Goal: Obtain resource: Obtain resource

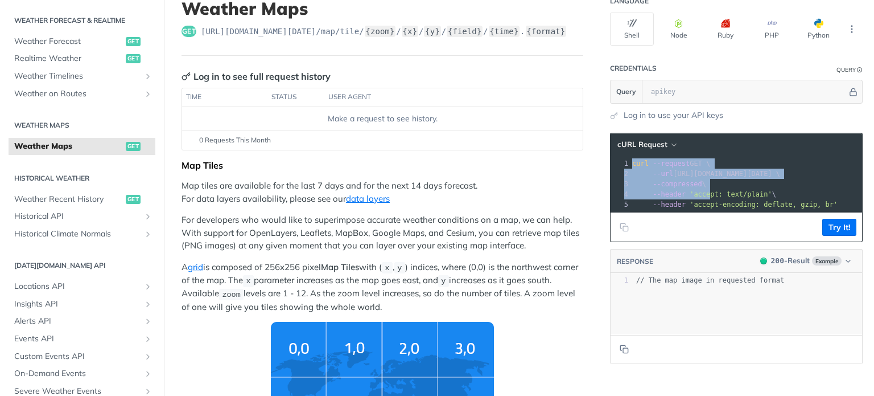
drag, startPoint x: 624, startPoint y: 161, endPoint x: 695, endPoint y: 191, distance: 76.5
click at [695, 191] on div "1 curl --request GET \ 2 --url https://api.tomorrow.io/v4/map/tile/5/2/3/precip…" at bounding box center [791, 183] width 323 height 51
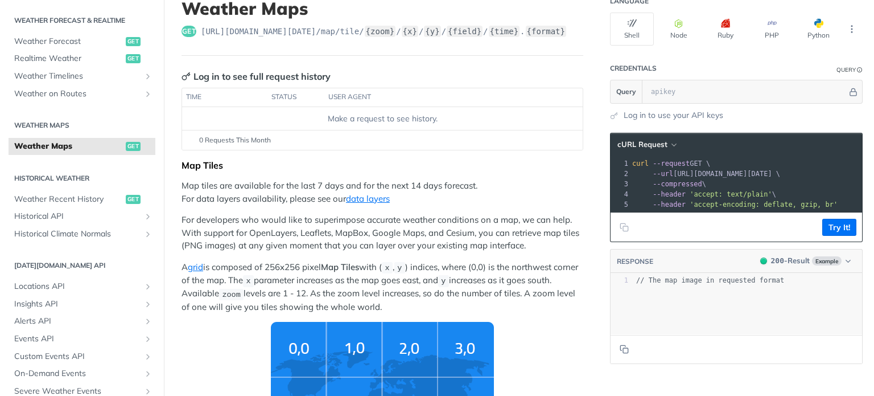
click at [695, 191] on span "'accept: text/plain'" at bounding box center [731, 194] width 83 height 8
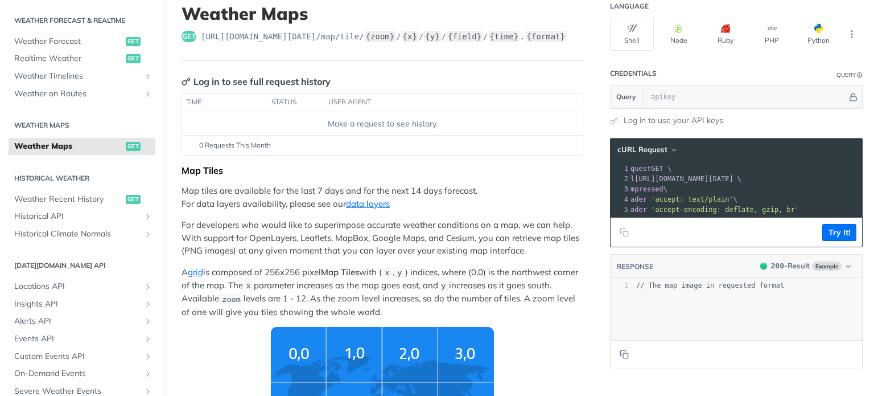
scroll to position [73, 0]
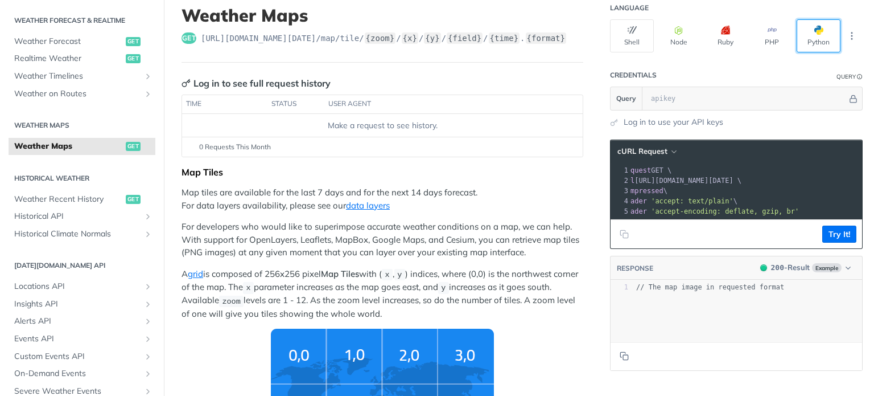
click at [804, 36] on button "Python" at bounding box center [819, 35] width 44 height 33
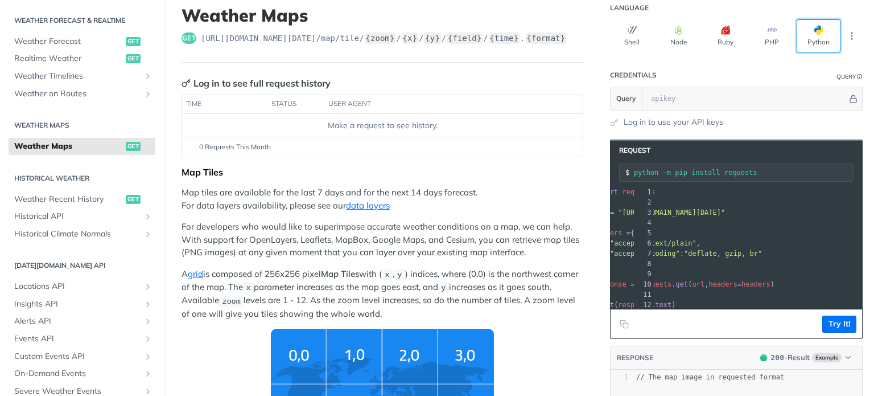
scroll to position [0, 80]
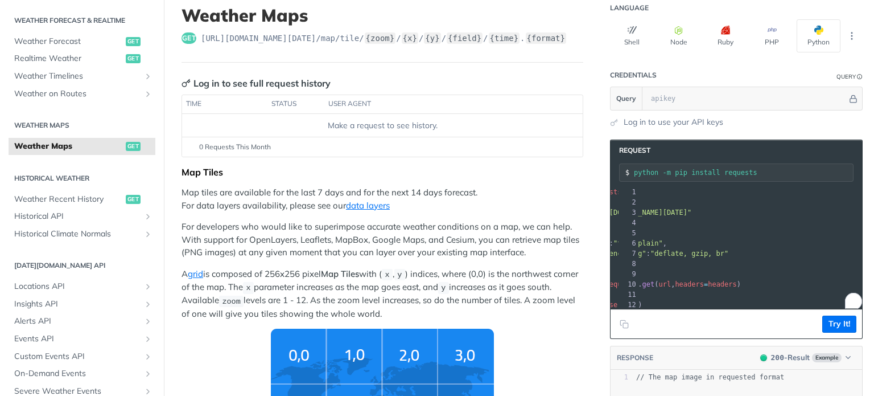
click at [692, 208] on span ""https://api.tomorrow.io/v4/map/tile/5/2/3/precipitationIntensity/now.png"" at bounding box center [638, 212] width 107 height 8
click at [692, 215] on span ""https://api.tomorrow.io/v4/map/tile/5/2/3/precipitationIntensity/now.png"" at bounding box center [638, 212] width 107 height 8
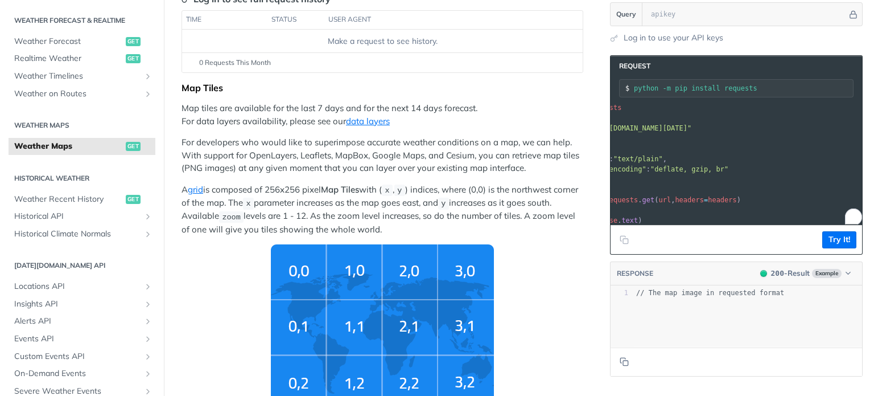
scroll to position [0, 0]
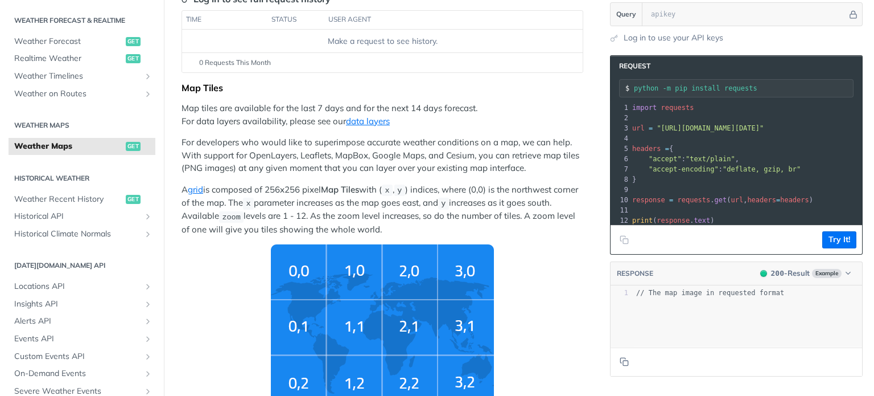
drag, startPoint x: 840, startPoint y: 127, endPoint x: 651, endPoint y: 125, distance: 189.0
click at [657, 125] on span ""https://api.tomorrow.io/v4/map/tile/5/2/3/precipitationIntensity/now.png"" at bounding box center [710, 128] width 107 height 8
copy span "https://api.tomorrow.io/v4/map/tile/5/2/3/precipitationIntensity/now.png"
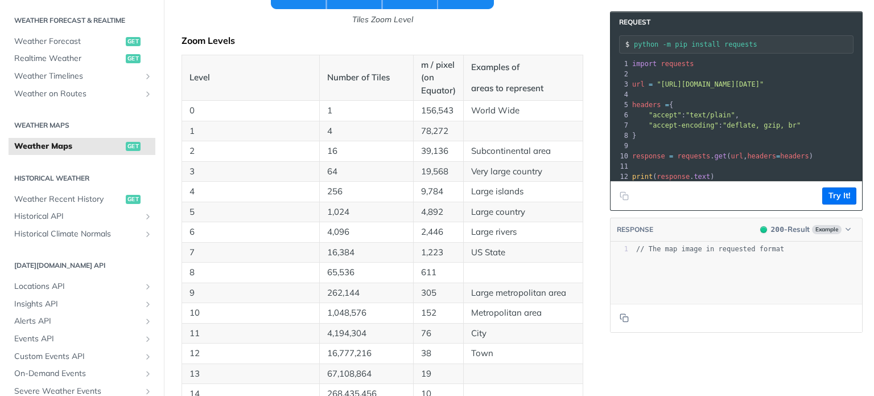
scroll to position [565, 0]
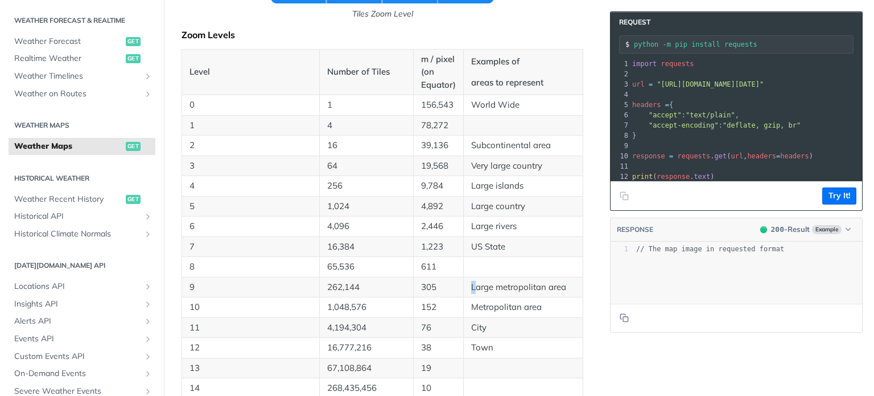
drag, startPoint x: 474, startPoint y: 282, endPoint x: 453, endPoint y: 282, distance: 20.5
click at [453, 282] on tr "9 262,144 305 Large metropolitan area" at bounding box center [382, 287] width 401 height 20
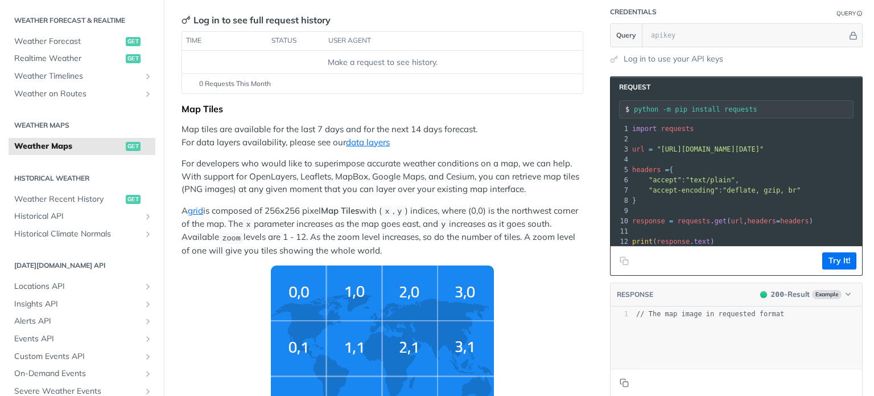
scroll to position [134, 0]
